Goal: Book appointment/travel/reservation

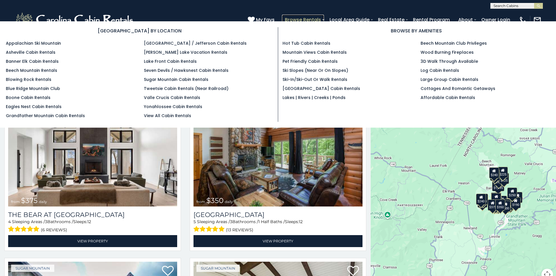
click at [303, 15] on link "Browse Rentals" at bounding box center [303, 20] width 42 height 10
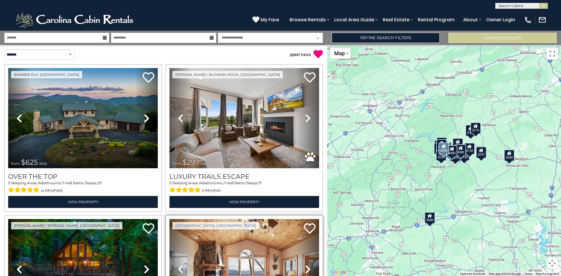
type input "**********"
